Goal: Task Accomplishment & Management: Manage account settings

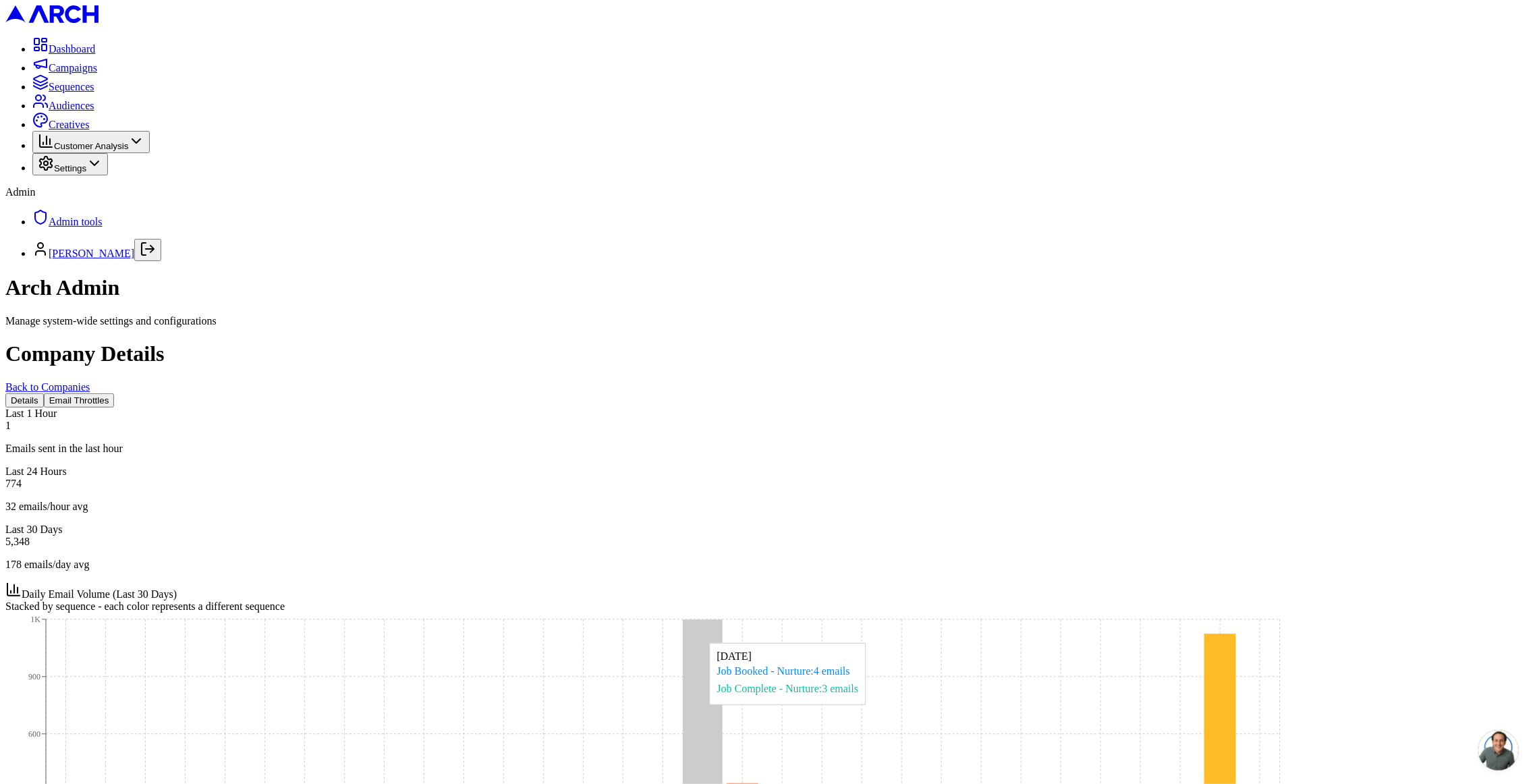
scroll to position [241, 0]
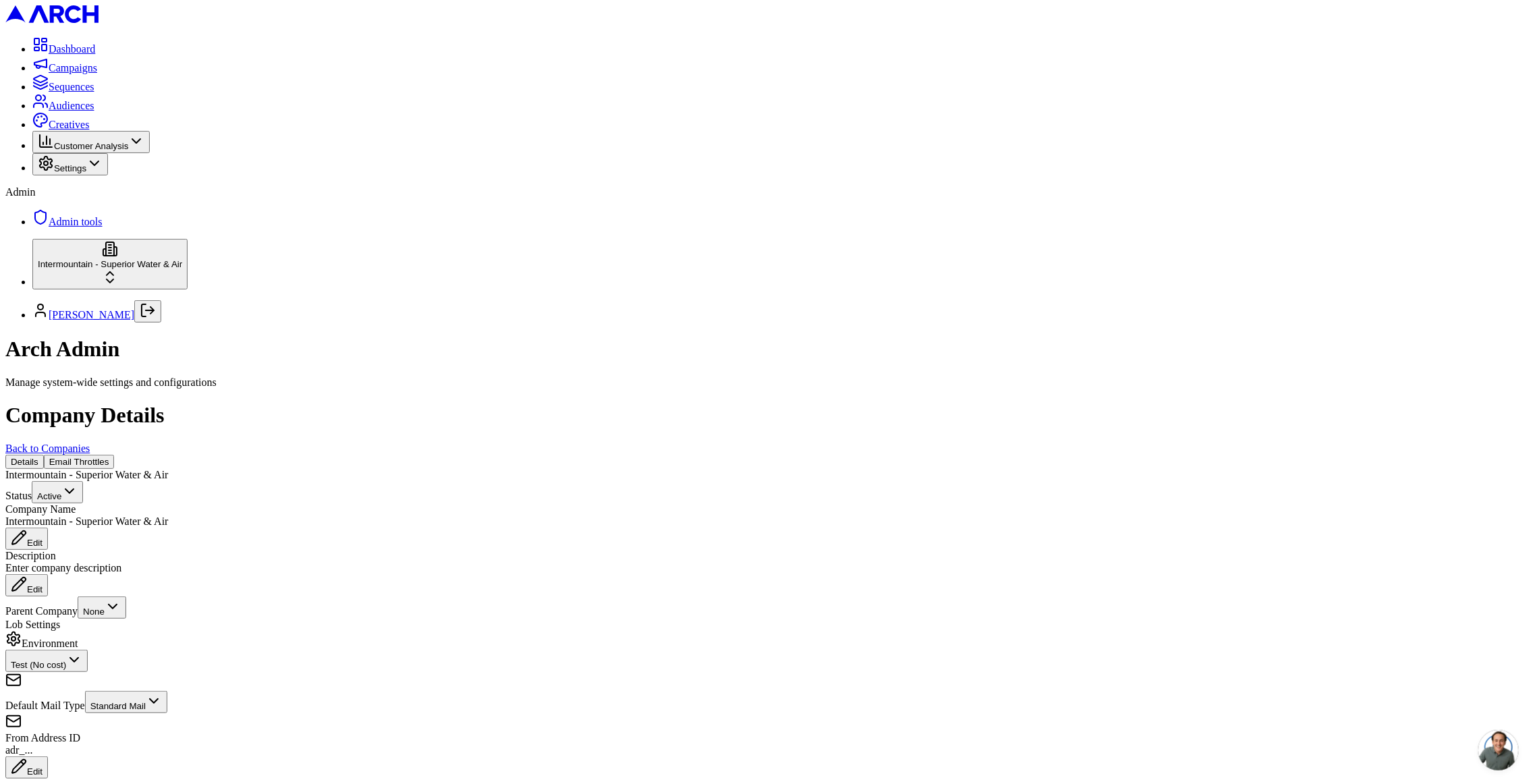
click at [115, 455] on button "Email Throttles" at bounding box center [79, 462] width 71 height 14
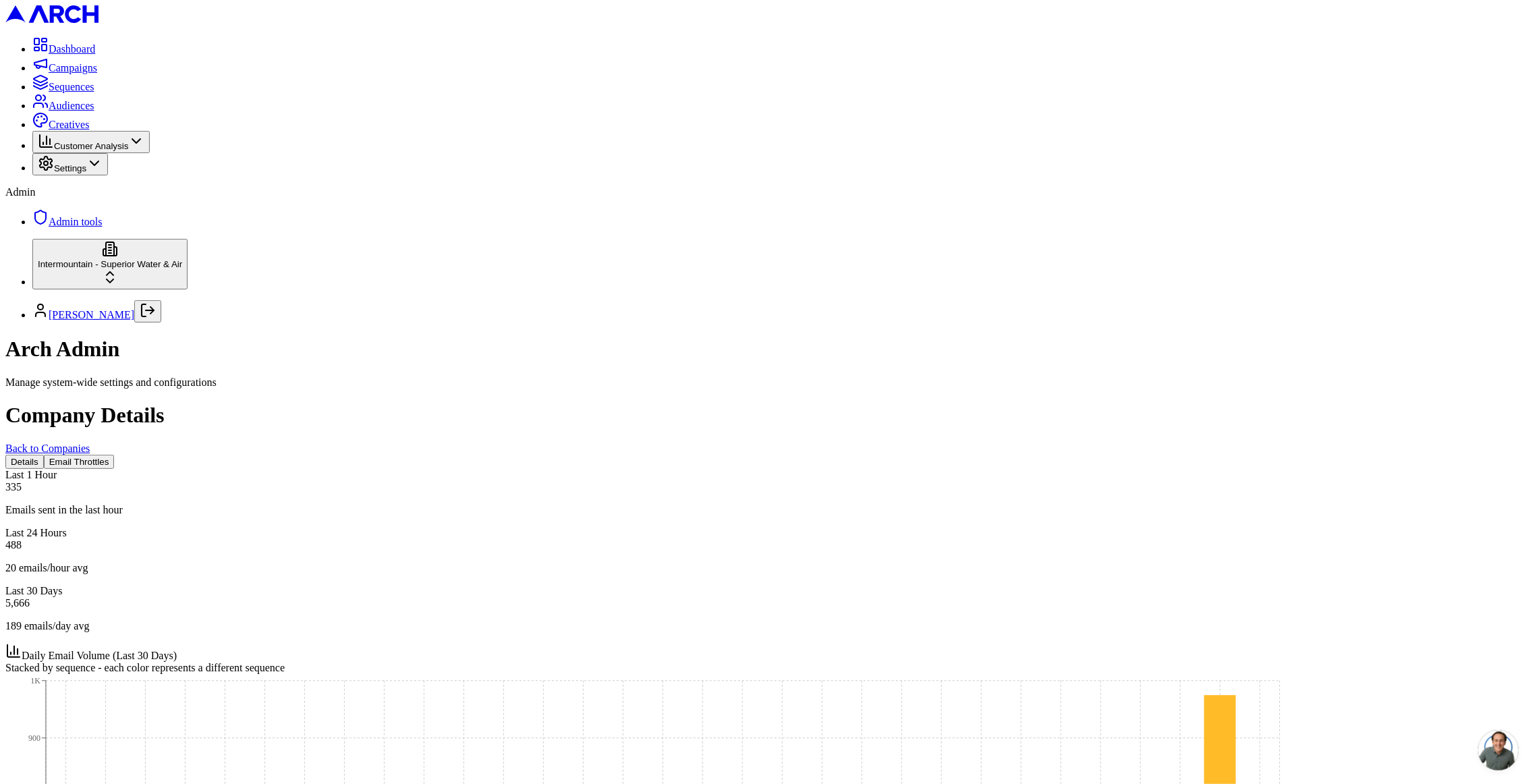
scroll to position [554, 0]
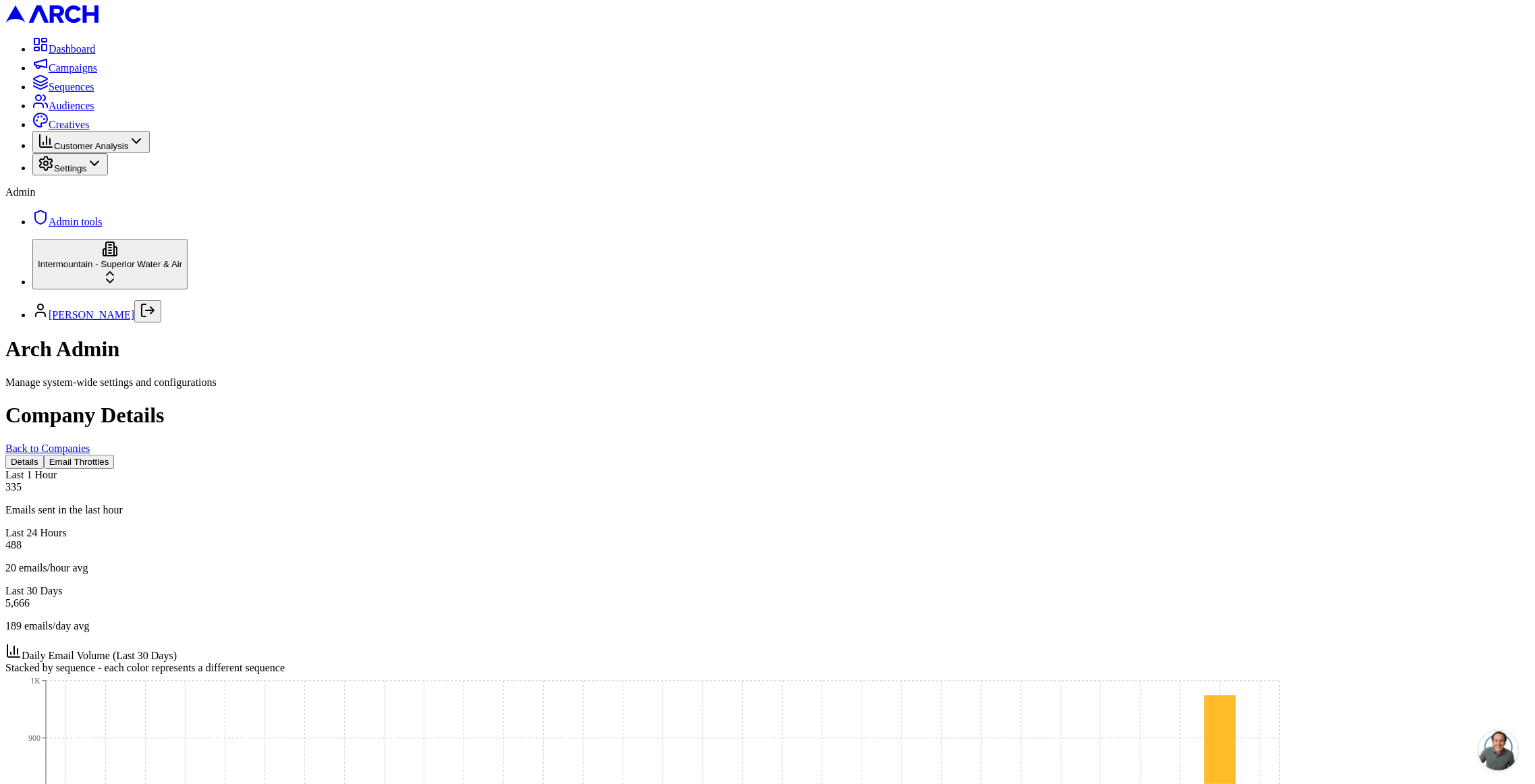
copy div "Email Throttles"
